Goal: Task Accomplishment & Management: Use online tool/utility

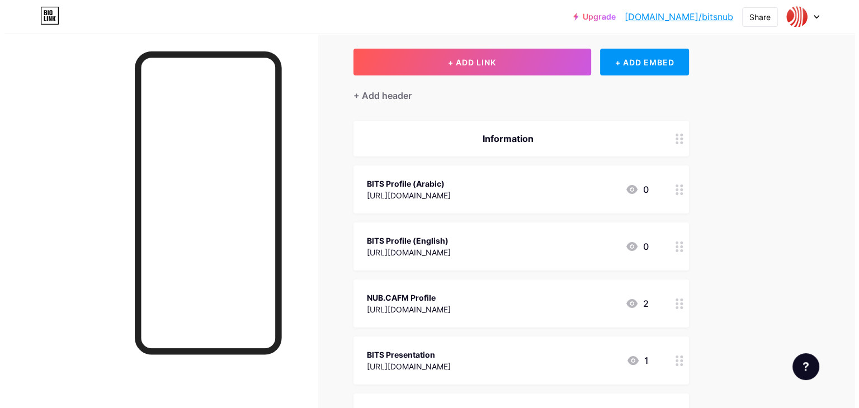
scroll to position [49, 0]
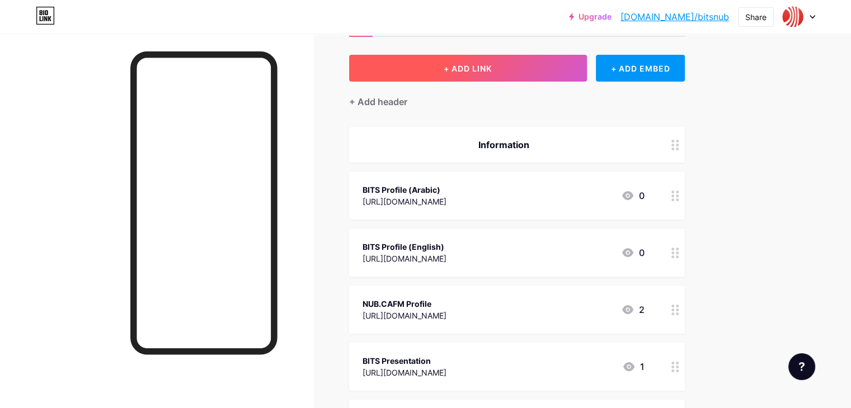
click at [543, 62] on button "+ ADD LINK" at bounding box center [468, 68] width 238 height 27
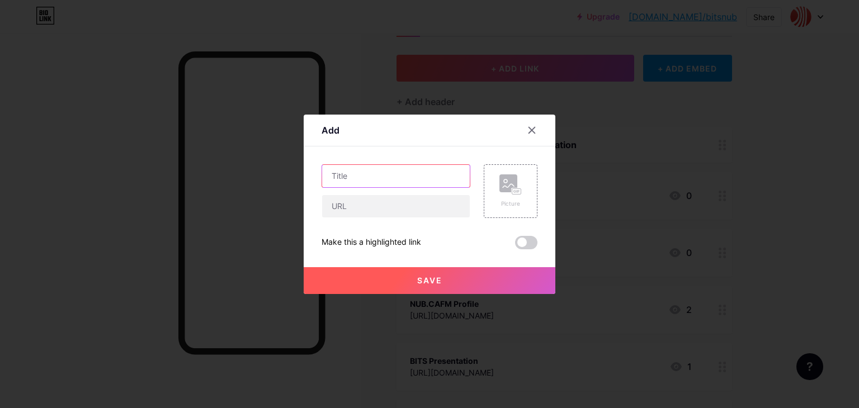
click at [378, 178] on input "text" at bounding box center [396, 176] width 148 height 22
type input "FM Engineering Services"
click at [346, 199] on input "text" at bounding box center [396, 206] width 148 height 22
paste input "[URL][DOMAIN_NAME]"
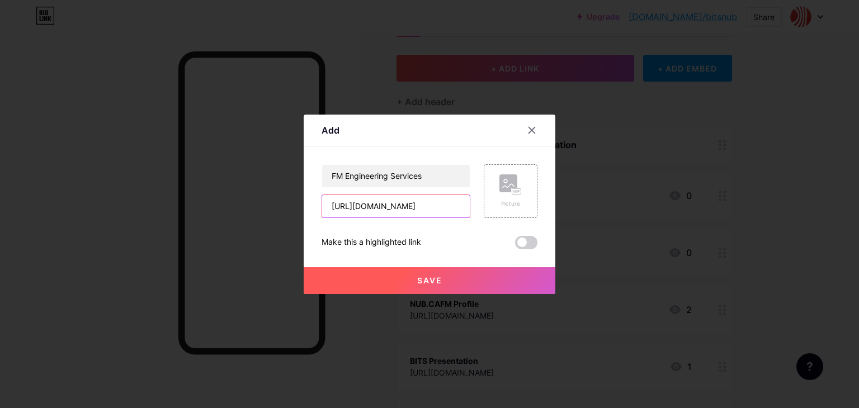
type input "[URL][DOMAIN_NAME]"
click at [458, 281] on button "Save" at bounding box center [430, 280] width 252 height 27
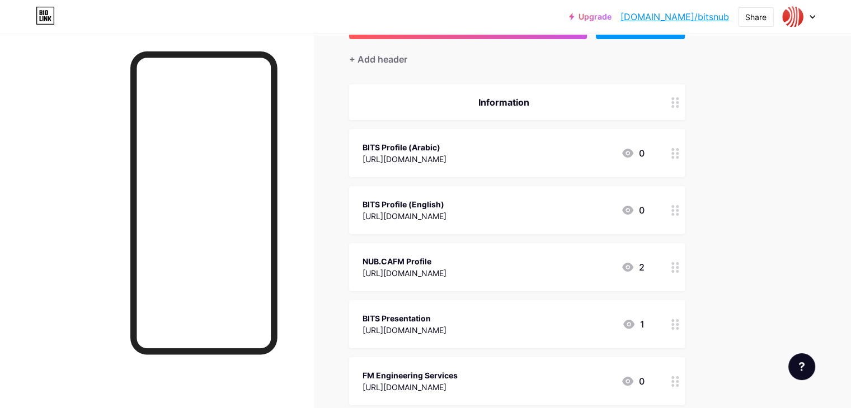
scroll to position [0, 0]
